Goal: Find specific page/section: Find specific page/section

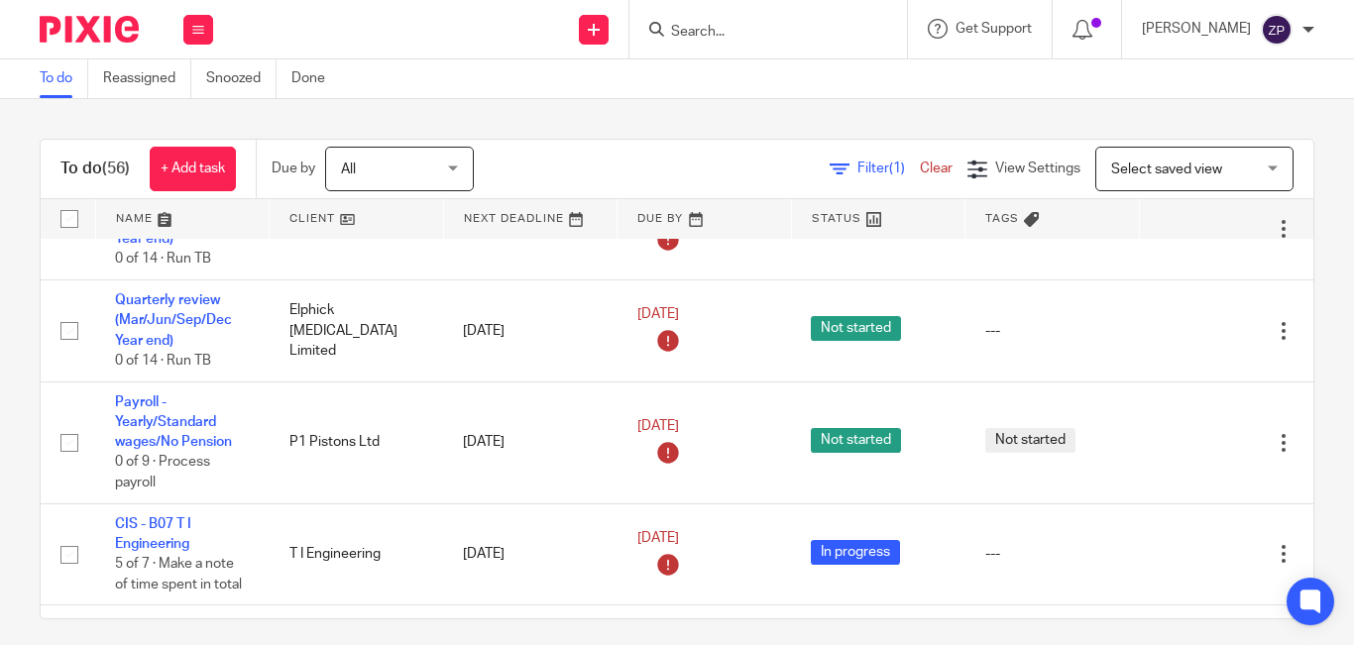
scroll to position [2260, 0]
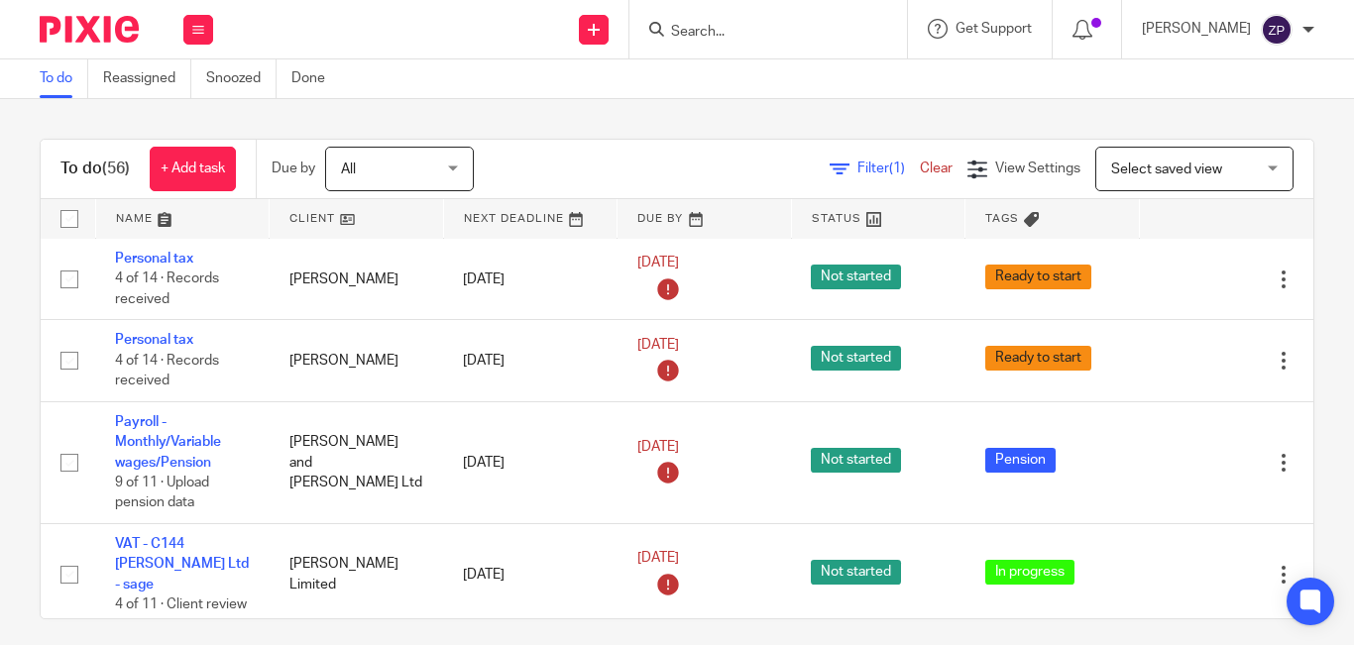
click at [689, 155] on div "Filter (1) Clear View Settings View Settings (1) Filters Clear Save Manage save…" at bounding box center [910, 169] width 805 height 45
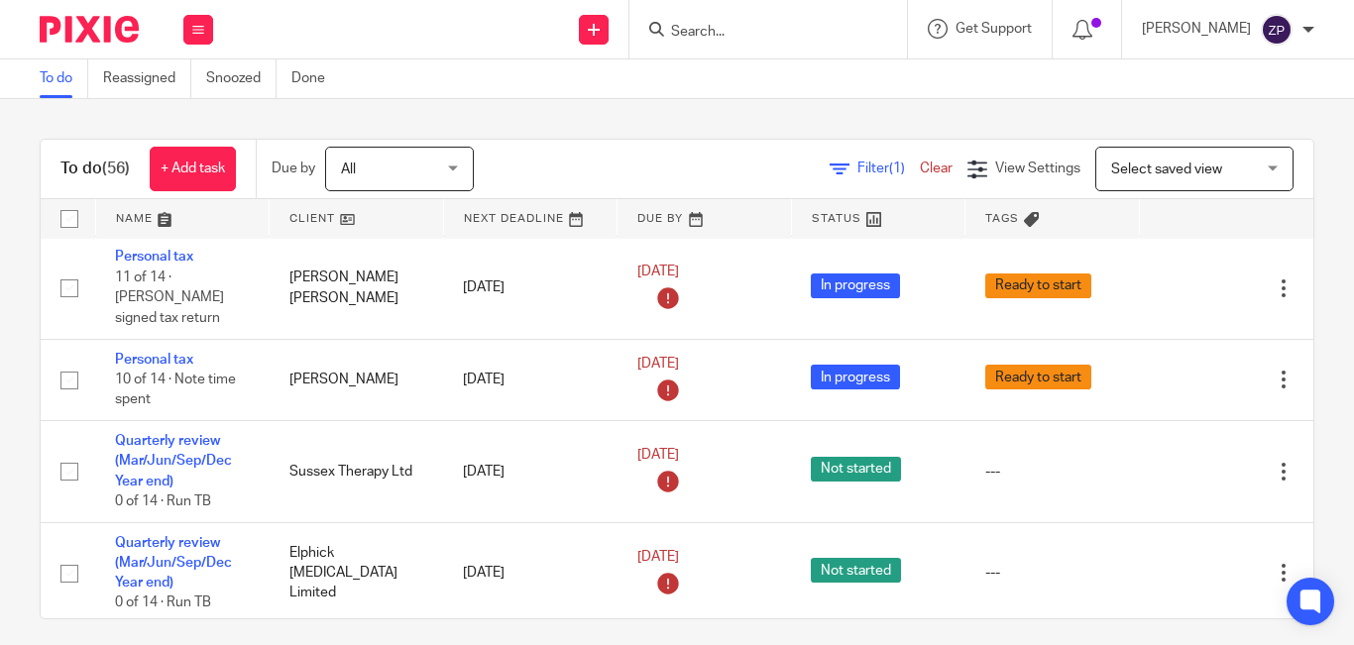
scroll to position [1269, 0]
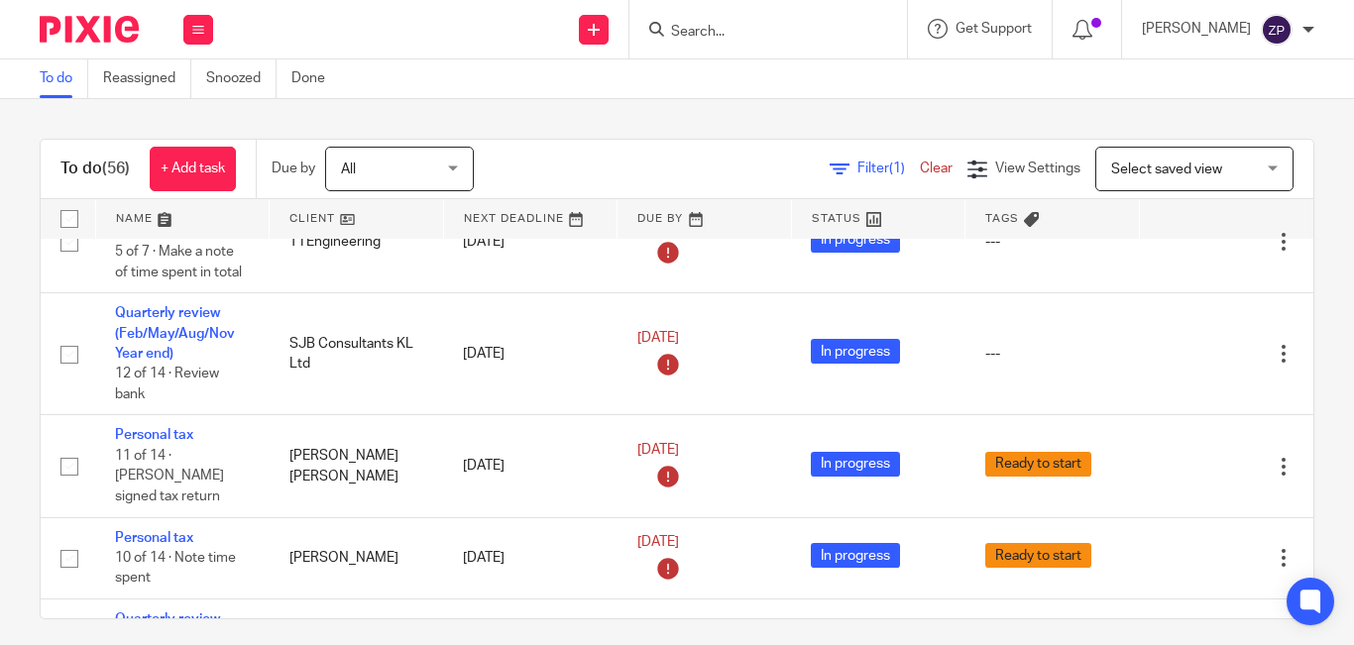
click at [757, 42] on form at bounding box center [774, 29] width 211 height 25
click at [757, 36] on input "Search" at bounding box center [758, 33] width 178 height 18
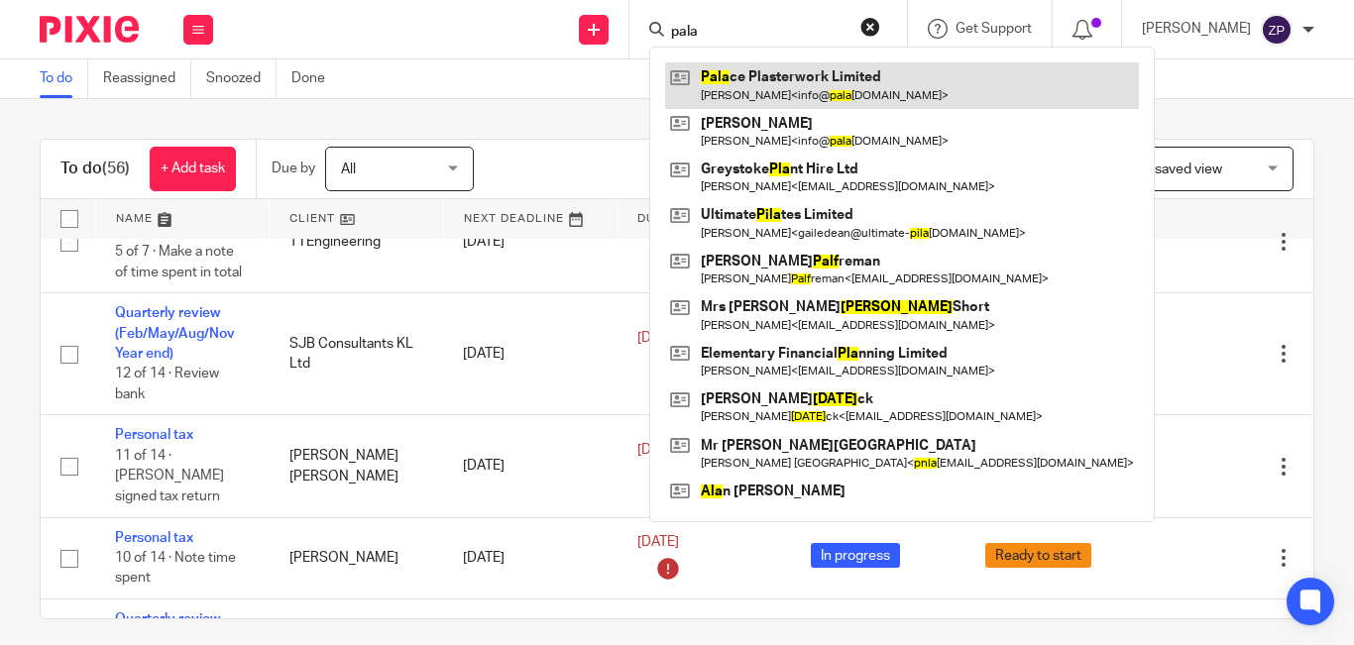
type input "pala"
click at [777, 94] on link at bounding box center [902, 85] width 474 height 46
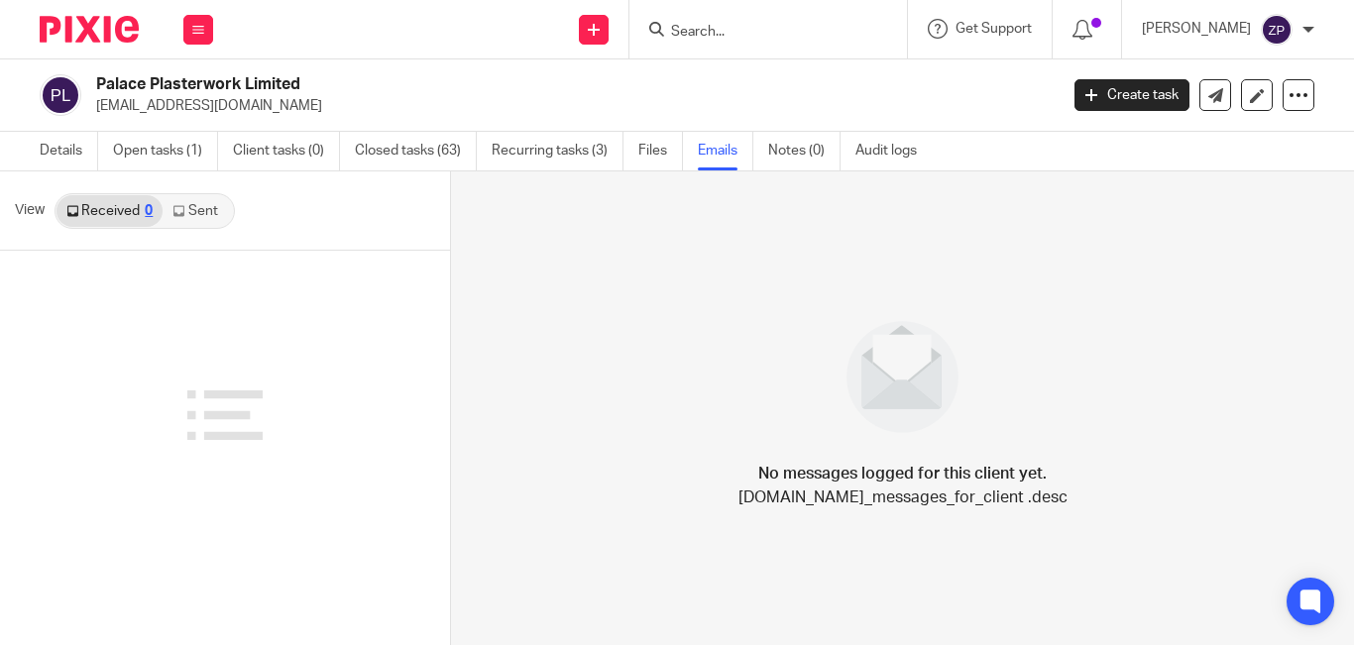
click at [201, 213] on link "Sent" at bounding box center [197, 211] width 69 height 32
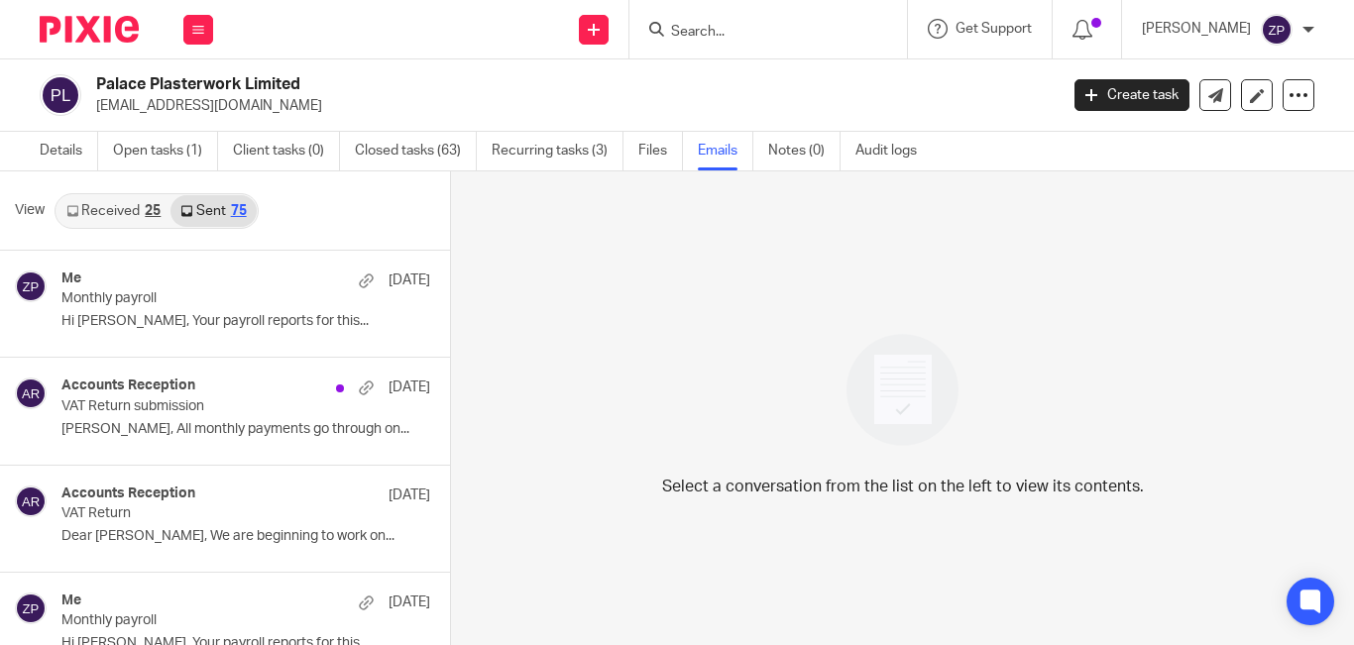
click at [70, 28] on img at bounding box center [89, 29] width 99 height 27
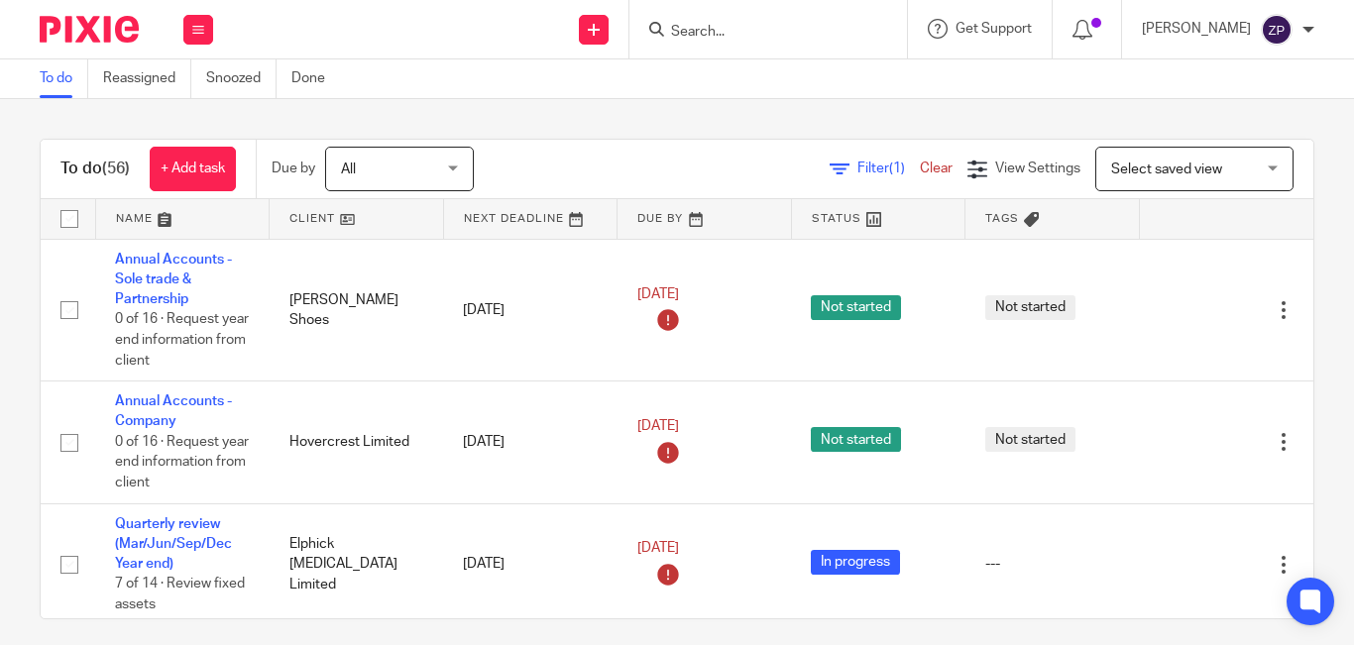
click at [819, 29] on input "Search" at bounding box center [758, 33] width 178 height 18
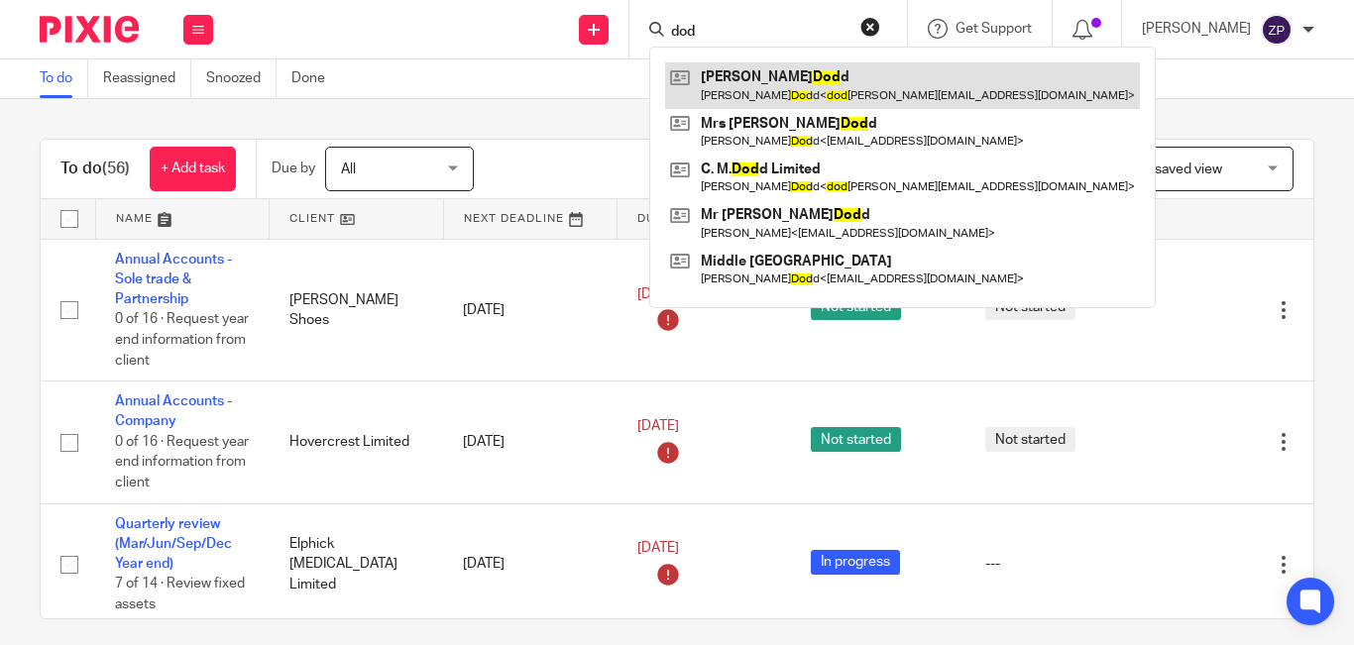
type input "dod"
click at [810, 77] on link at bounding box center [902, 85] width 475 height 46
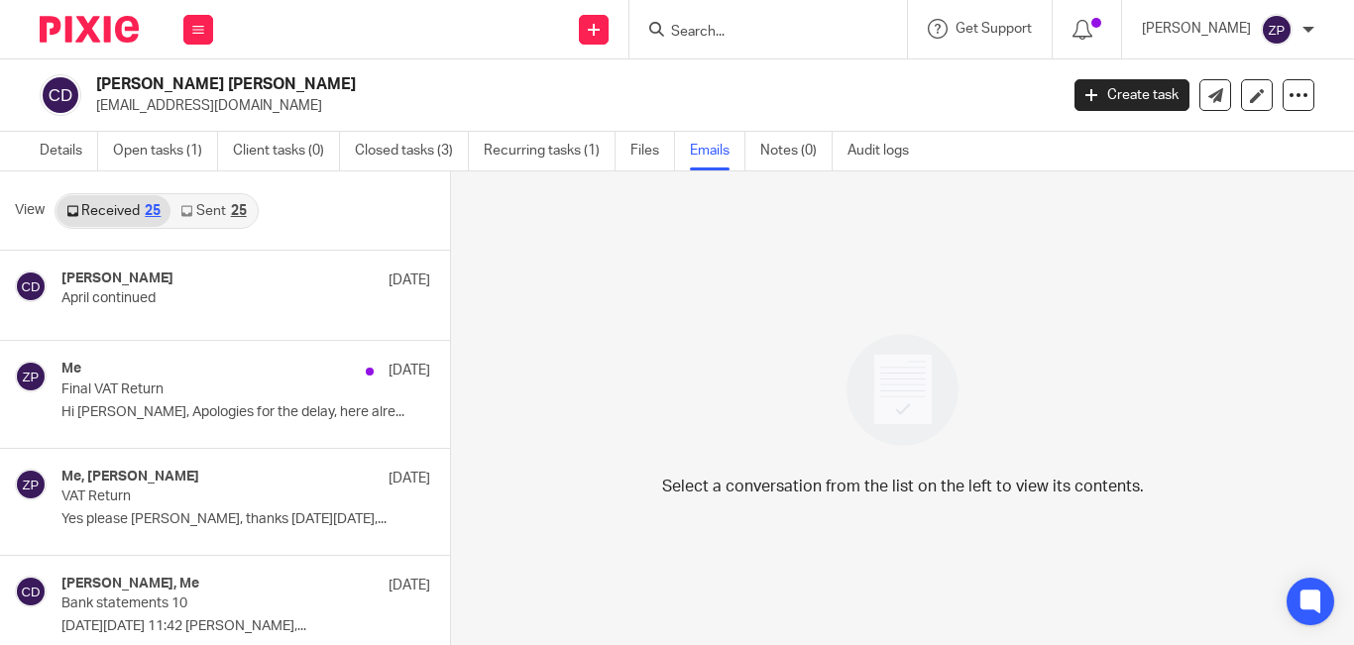
click at [219, 207] on link "Sent 25" at bounding box center [212, 211] width 85 height 32
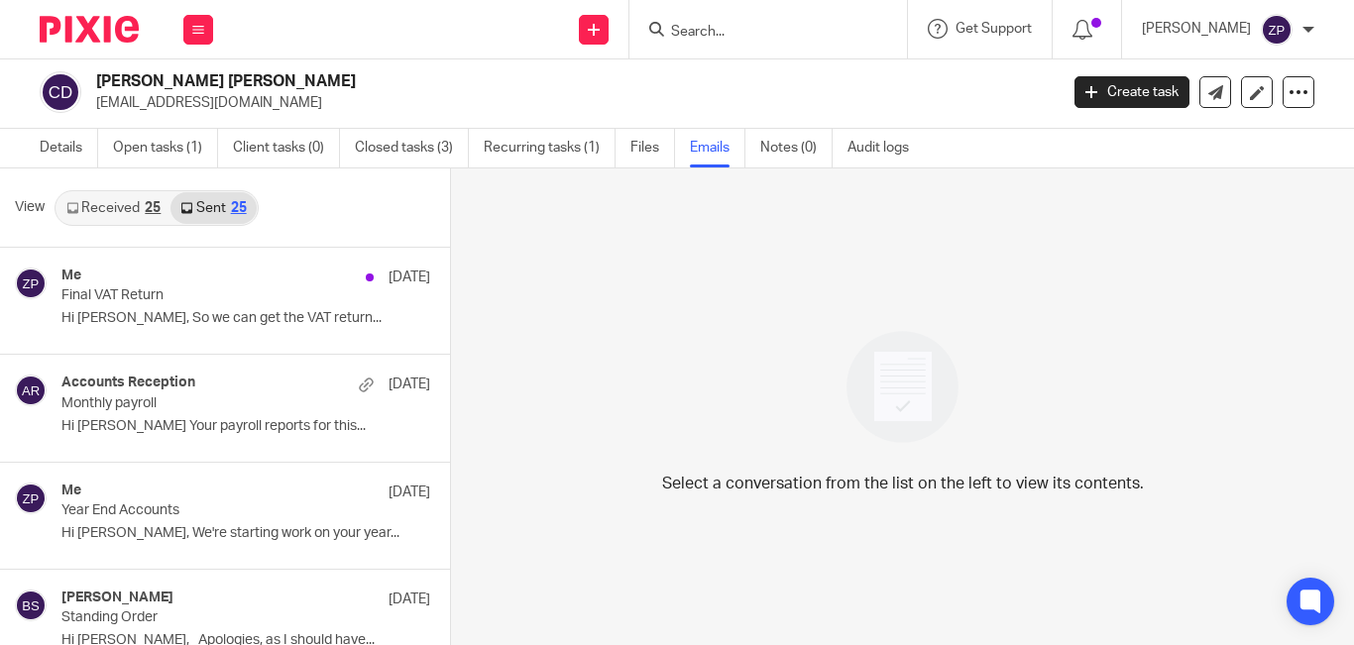
click at [111, 29] on img at bounding box center [89, 29] width 99 height 27
